Goal: Complete application form: Complete application form

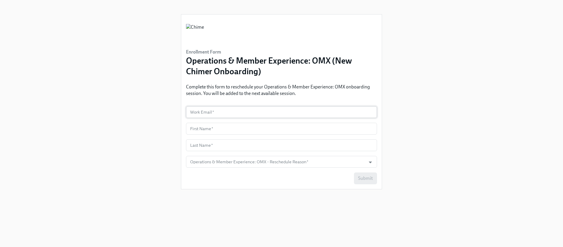
click at [233, 114] on input "text" at bounding box center [281, 112] width 191 height 12
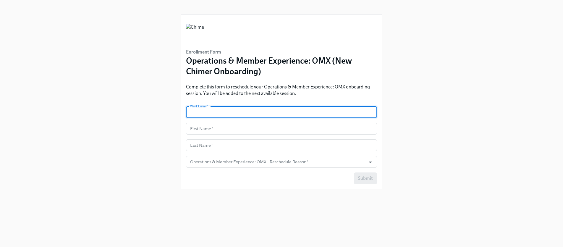
click at [233, 114] on input "text" at bounding box center [281, 112] width 191 height 12
type input "[EMAIL_ADDRESS][PERSON_NAME][DOMAIN_NAME]"
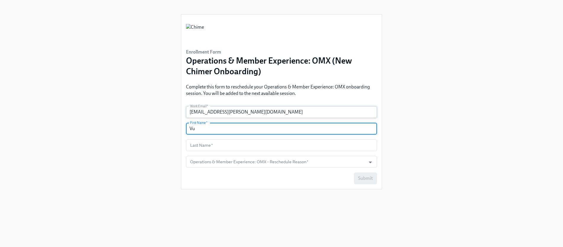
type input "Vu"
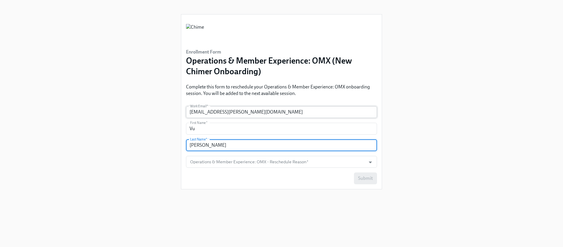
type input "[PERSON_NAME]"
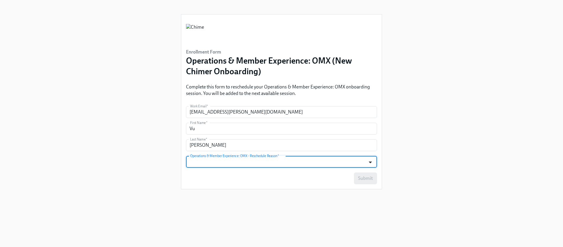
click at [366, 162] on icon "Open" at bounding box center [370, 162] width 8 height 8
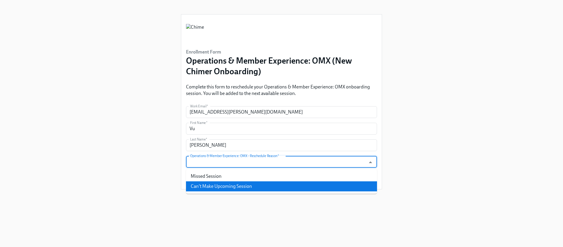
click at [280, 189] on li "Can't Make Upcoming Session" at bounding box center [281, 186] width 191 height 10
type input "Can't Make Upcoming Session"
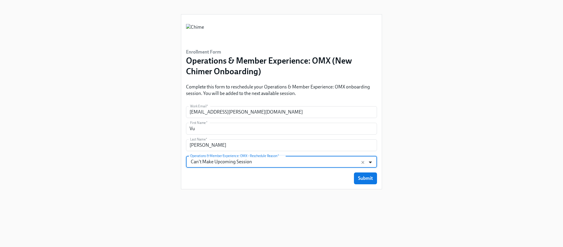
click at [370, 164] on icon "Open" at bounding box center [370, 162] width 8 height 8
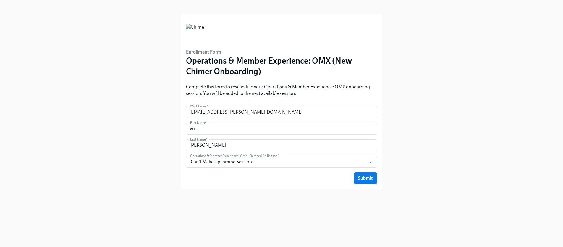
click at [425, 161] on div "Enrollment Form Operations & Member Experience: OMX (New Chimer Onboarding) Com…" at bounding box center [281, 116] width 535 height 233
click at [368, 182] on button "Submit" at bounding box center [365, 178] width 23 height 12
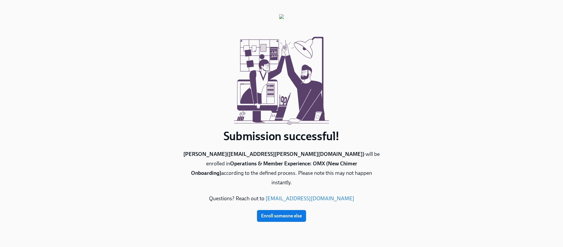
click at [300, 160] on b "Operations & Member Experience: OMX (New Chimer Onboarding)" at bounding box center [274, 168] width 166 height 16
drag, startPoint x: 266, startPoint y: 159, endPoint x: 363, endPoint y: 166, distance: 97.0
click at [361, 166] on p "Vu Tran ( vu.tran@chime.com ) will be enrolled in Operations & Member Experienc…" at bounding box center [281, 169] width 201 height 38
click at [364, 166] on p "Vu Tran ( vu.tran@chime.com ) will be enrolled in Operations & Member Experienc…" at bounding box center [281, 169] width 201 height 38
drag, startPoint x: 287, startPoint y: 161, endPoint x: 405, endPoint y: 170, distance: 117.8
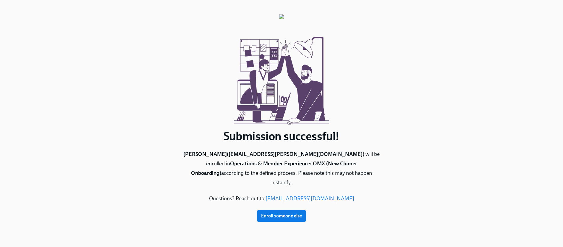
click at [374, 170] on p "Vu Tran ( vu.tran@chime.com ) will be enrolled in Operations & Member Experienc…" at bounding box center [281, 169] width 201 height 38
click at [405, 170] on div "Submission successful! Vu Tran ( vu.tran@chime.com ) will be enrolled in Operat…" at bounding box center [281, 116] width 535 height 233
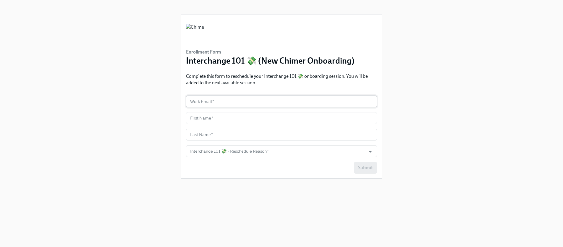
click at [235, 104] on input "text" at bounding box center [281, 102] width 191 height 12
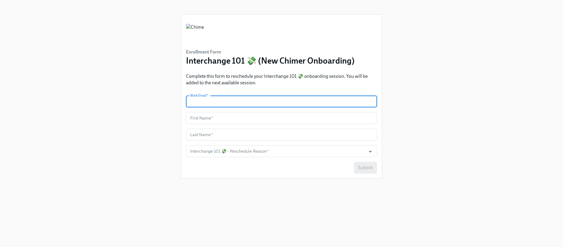
click at [235, 103] on input "text" at bounding box center [281, 102] width 191 height 12
type input "[EMAIL_ADDRESS][PERSON_NAME][DOMAIN_NAME]"
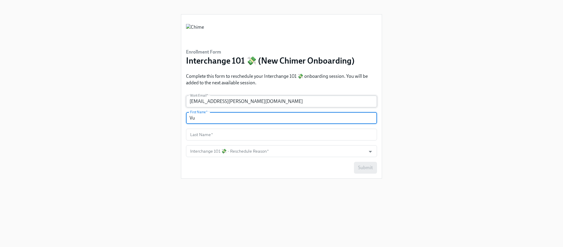
type input "Vu"
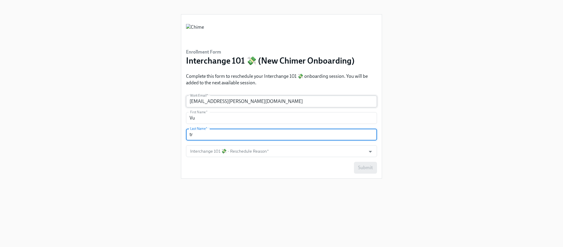
type input "t"
type input "[PERSON_NAME]"
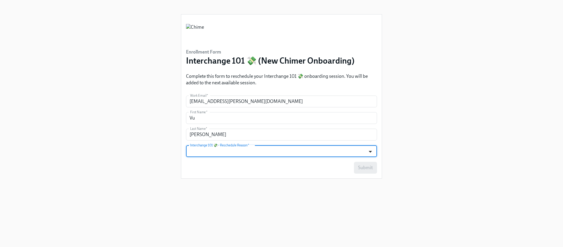
click at [370, 150] on icon "Open" at bounding box center [370, 152] width 8 height 8
click at [370, 150] on icon "Close" at bounding box center [370, 152] width 8 height 8
click at [370, 150] on icon "Open" at bounding box center [370, 152] width 8 height 8
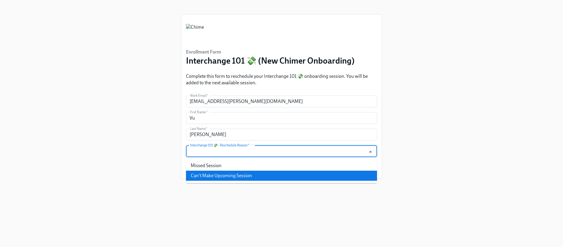
click at [247, 174] on li "Can't Make Upcoming Session" at bounding box center [281, 176] width 191 height 10
type input "Can't Make Upcoming Session"
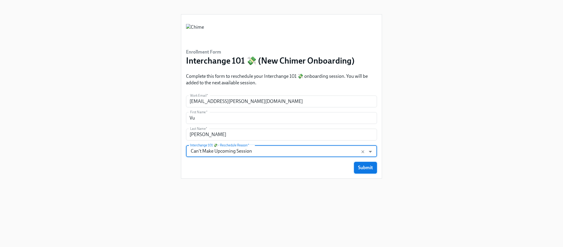
click at [365, 169] on span "Submit" at bounding box center [365, 168] width 15 height 6
